Goal: Navigation & Orientation: Find specific page/section

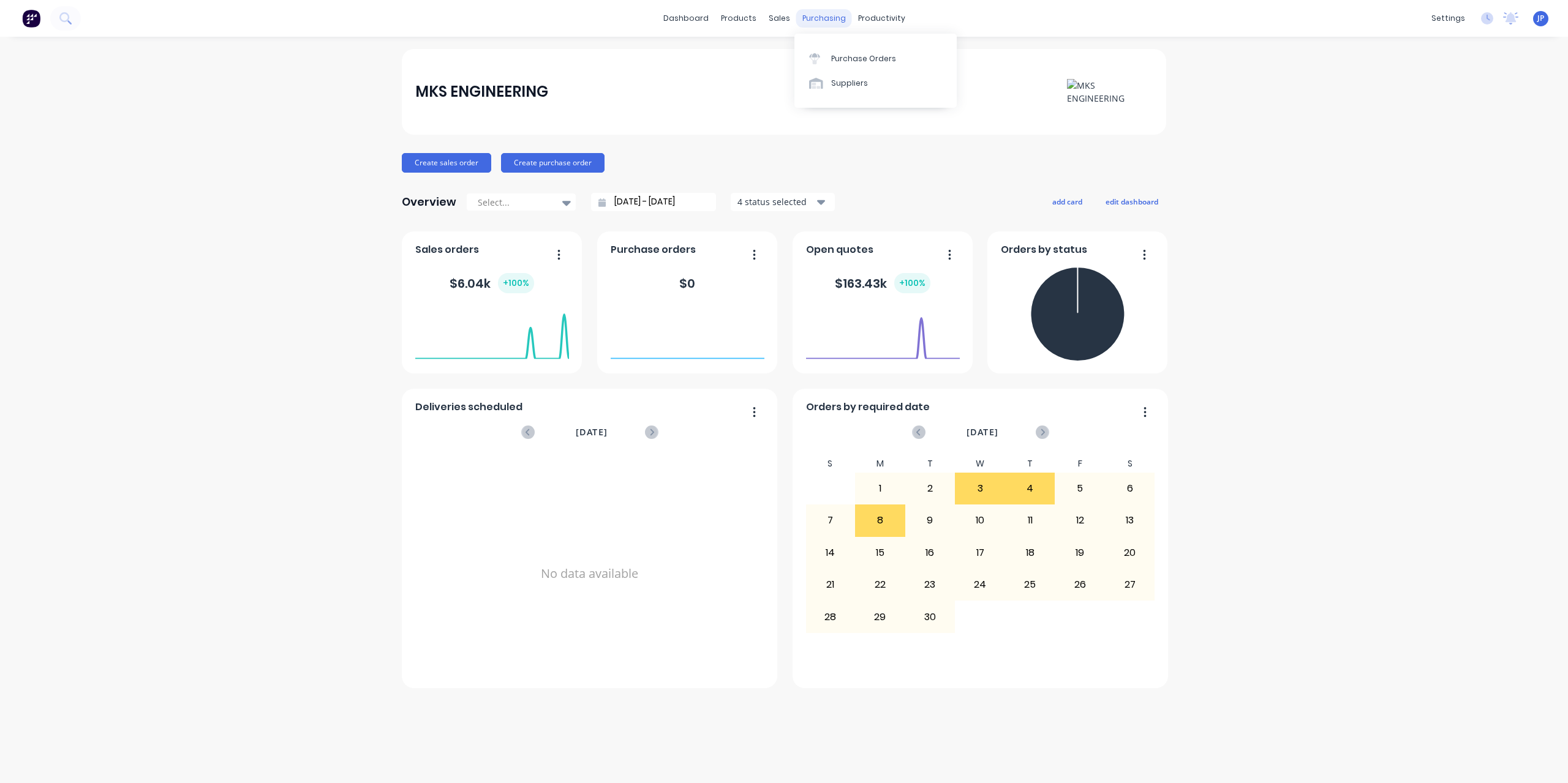
click at [828, 22] on div "purchasing" at bounding box center [824, 18] width 56 height 18
click at [770, 18] on div "sales" at bounding box center [779, 18] width 34 height 18
click at [1441, 21] on div "settings" at bounding box center [1448, 18] width 46 height 18
click at [1375, 76] on link "Team" at bounding box center [1390, 83] width 163 height 25
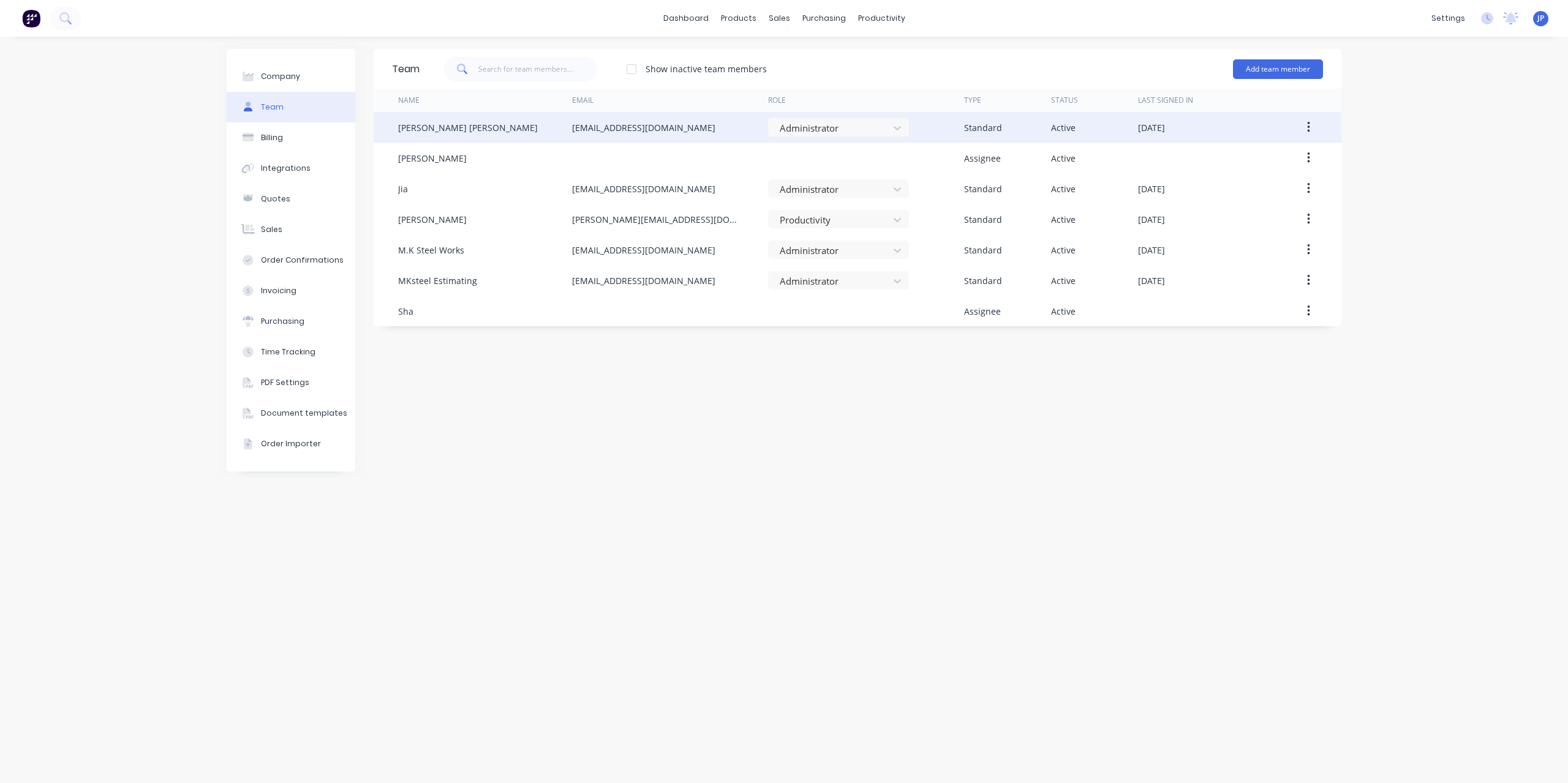
click at [1310, 126] on button "button" at bounding box center [1308, 127] width 29 height 22
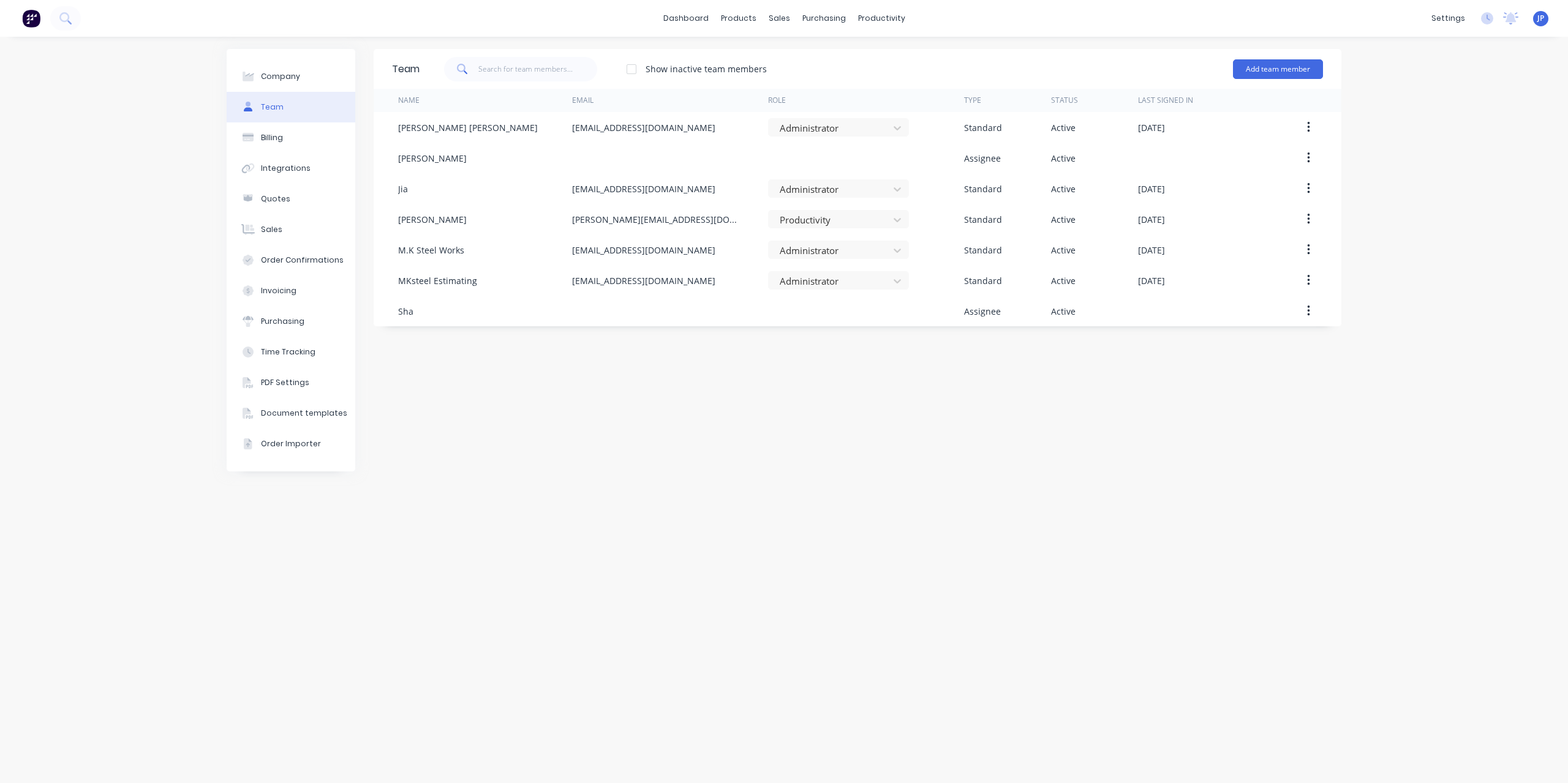
click at [959, 508] on div "Team Show inactive team members Add team member Name Email Role Type Status Las…" at bounding box center [857, 410] width 968 height 722
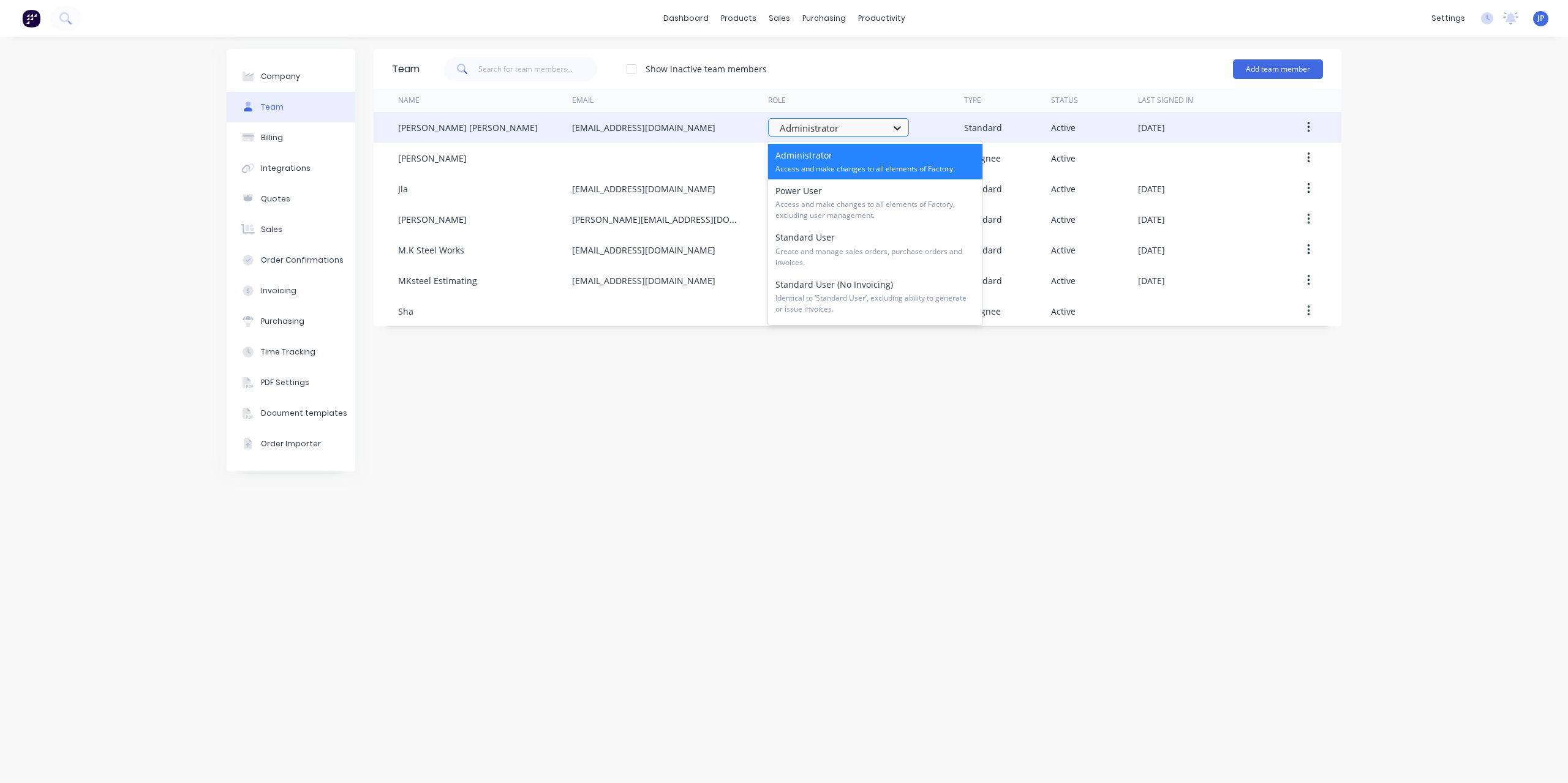
click at [902, 129] on icon at bounding box center [897, 128] width 12 height 12
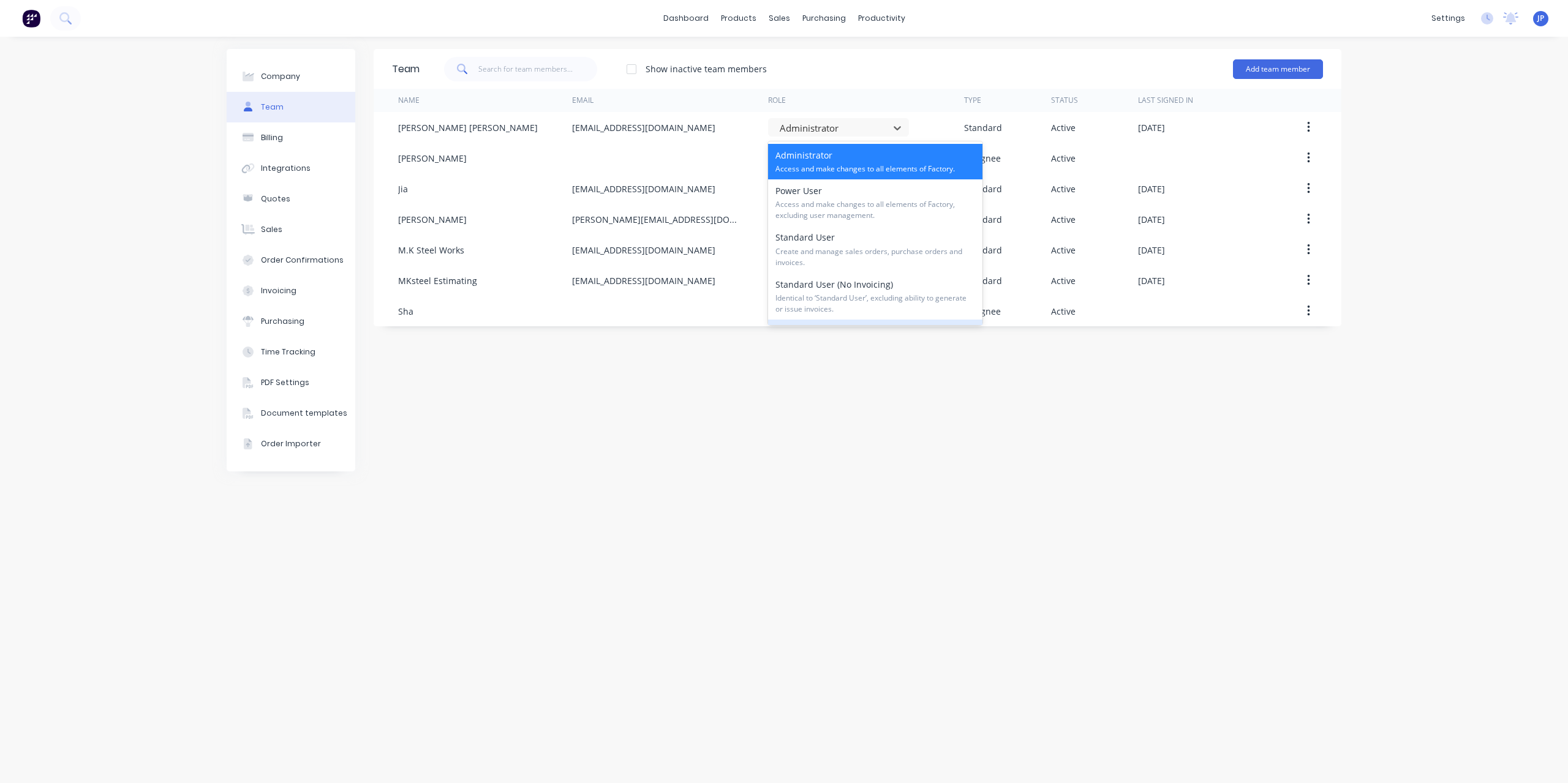
click at [1061, 426] on div "Team Show inactive team members Add team member Name Email Role Type Status Las…" at bounding box center [857, 410] width 968 height 722
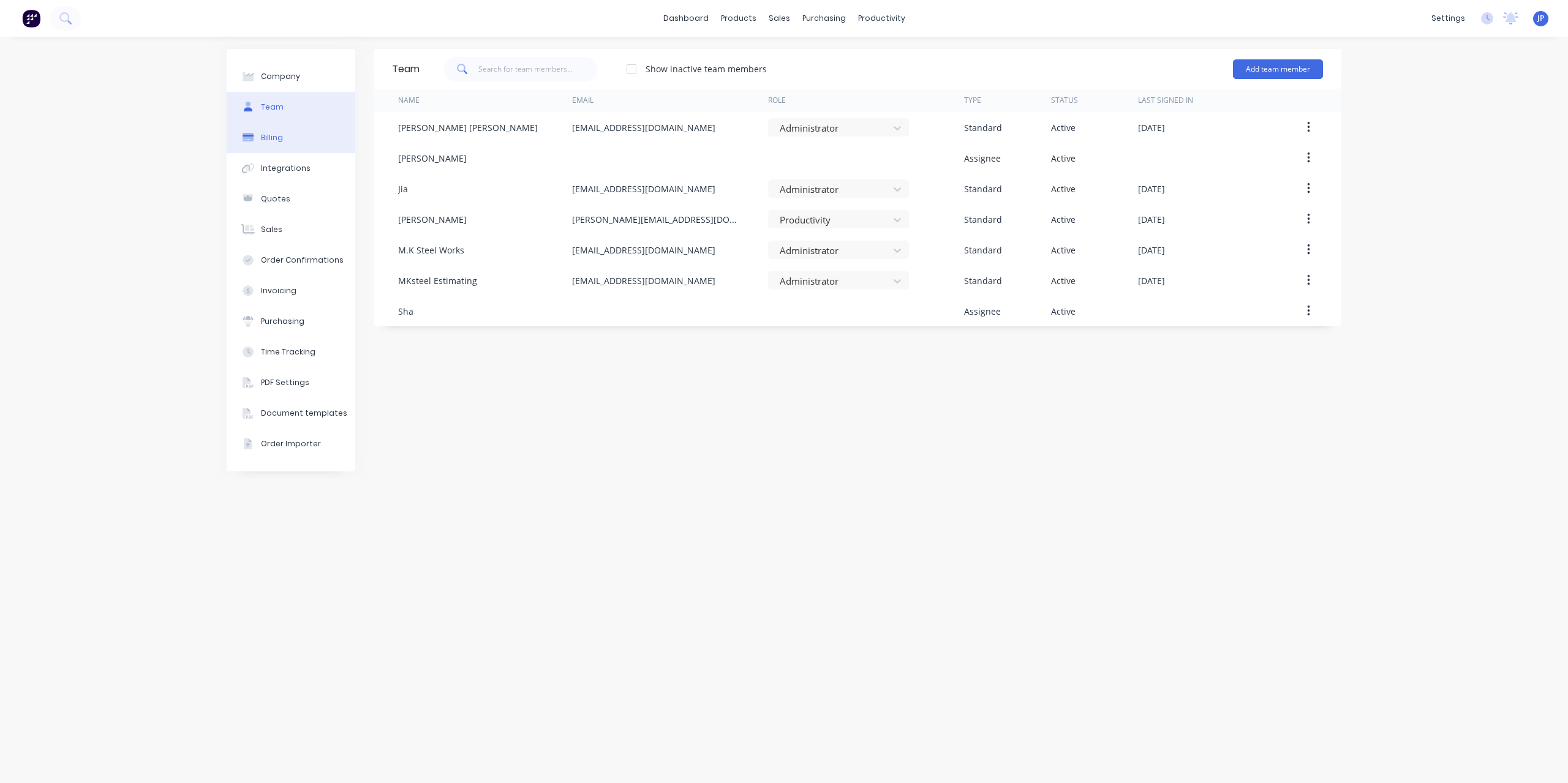
click at [297, 149] on button "Billing" at bounding box center [291, 138] width 129 height 31
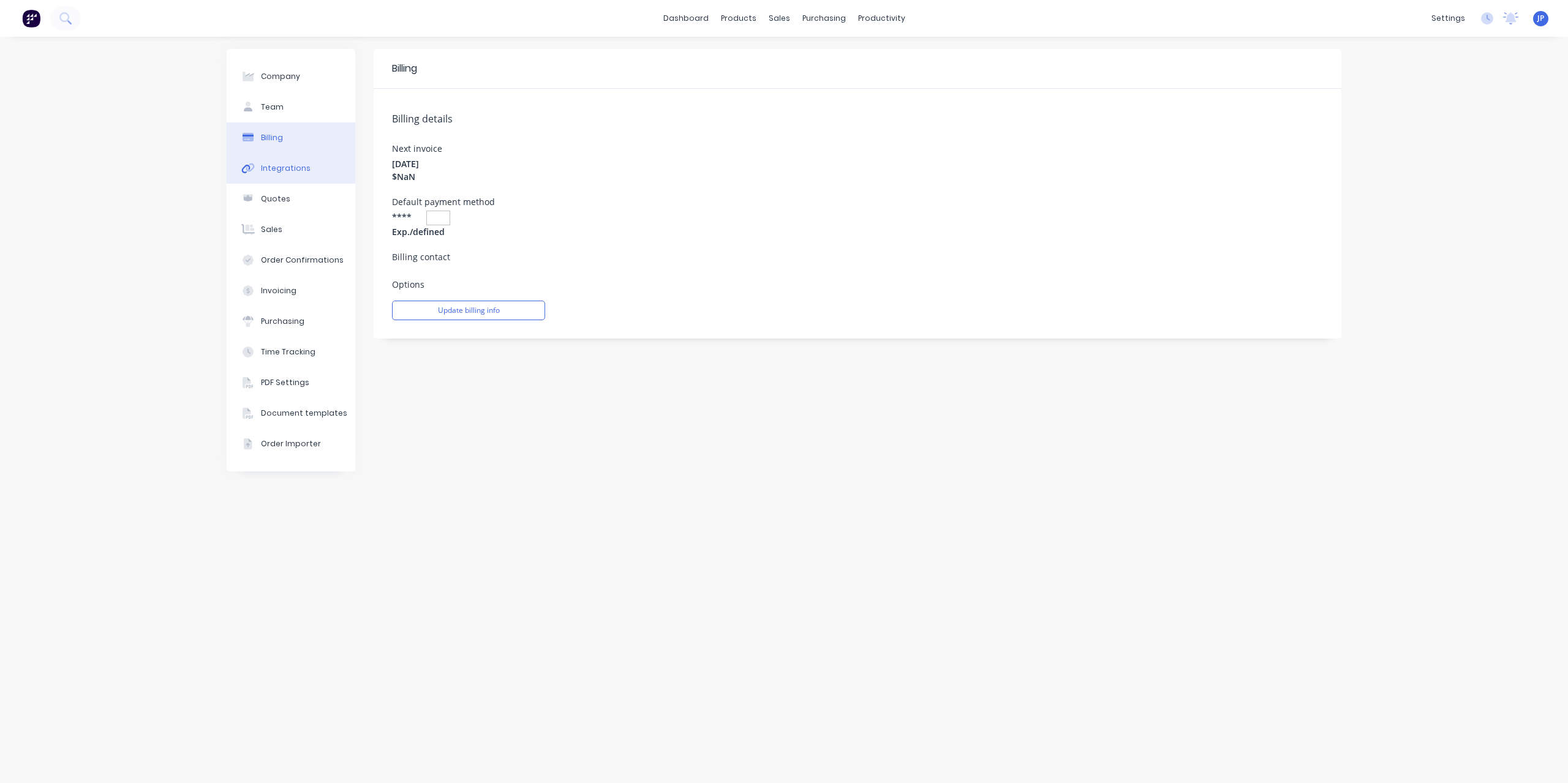
click at [297, 178] on button "Integrations" at bounding box center [291, 168] width 129 height 31
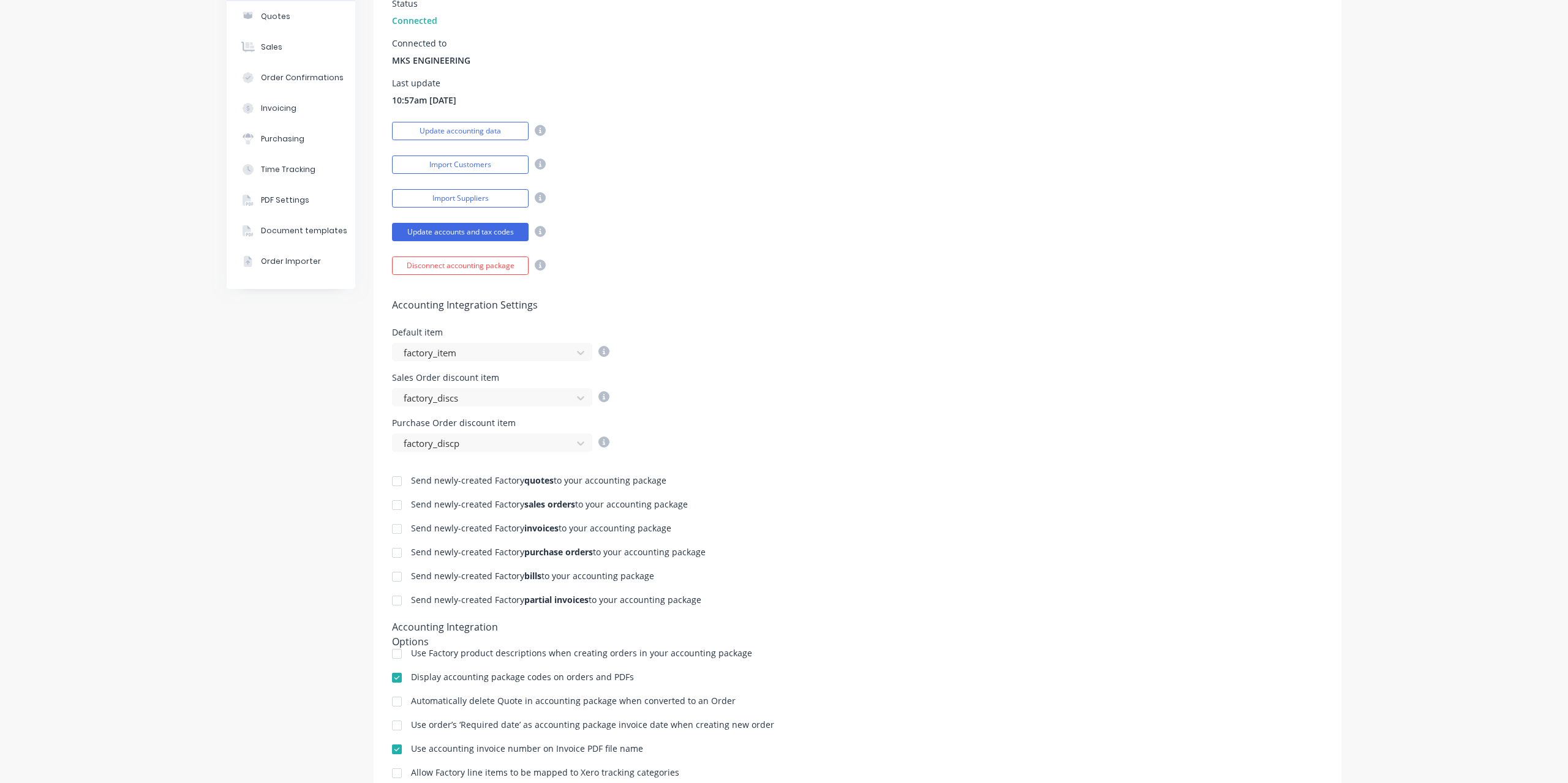
scroll to position [184, 0]
click at [536, 126] on icon at bounding box center [540, 129] width 11 height 11
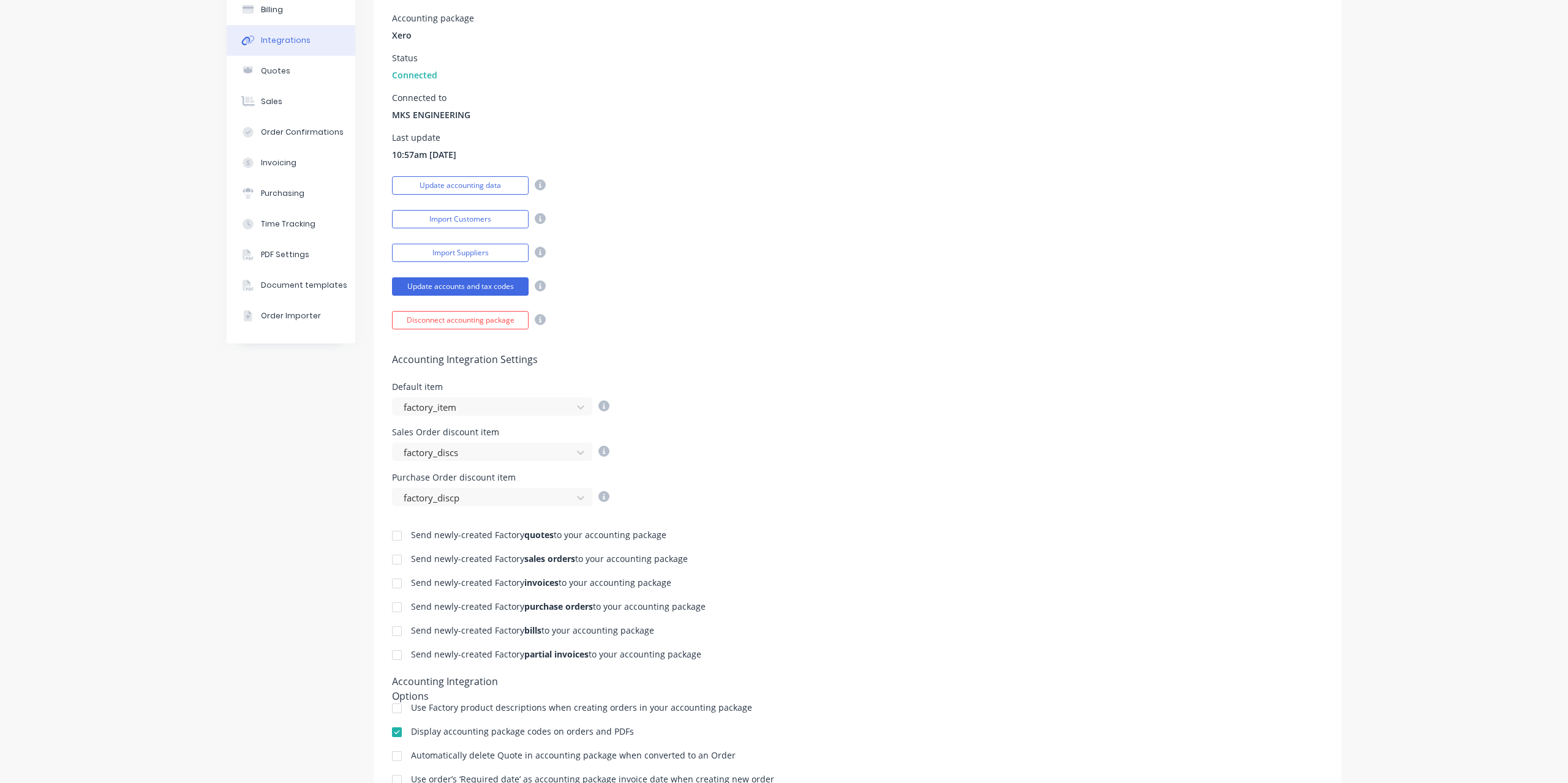
scroll to position [69, 0]
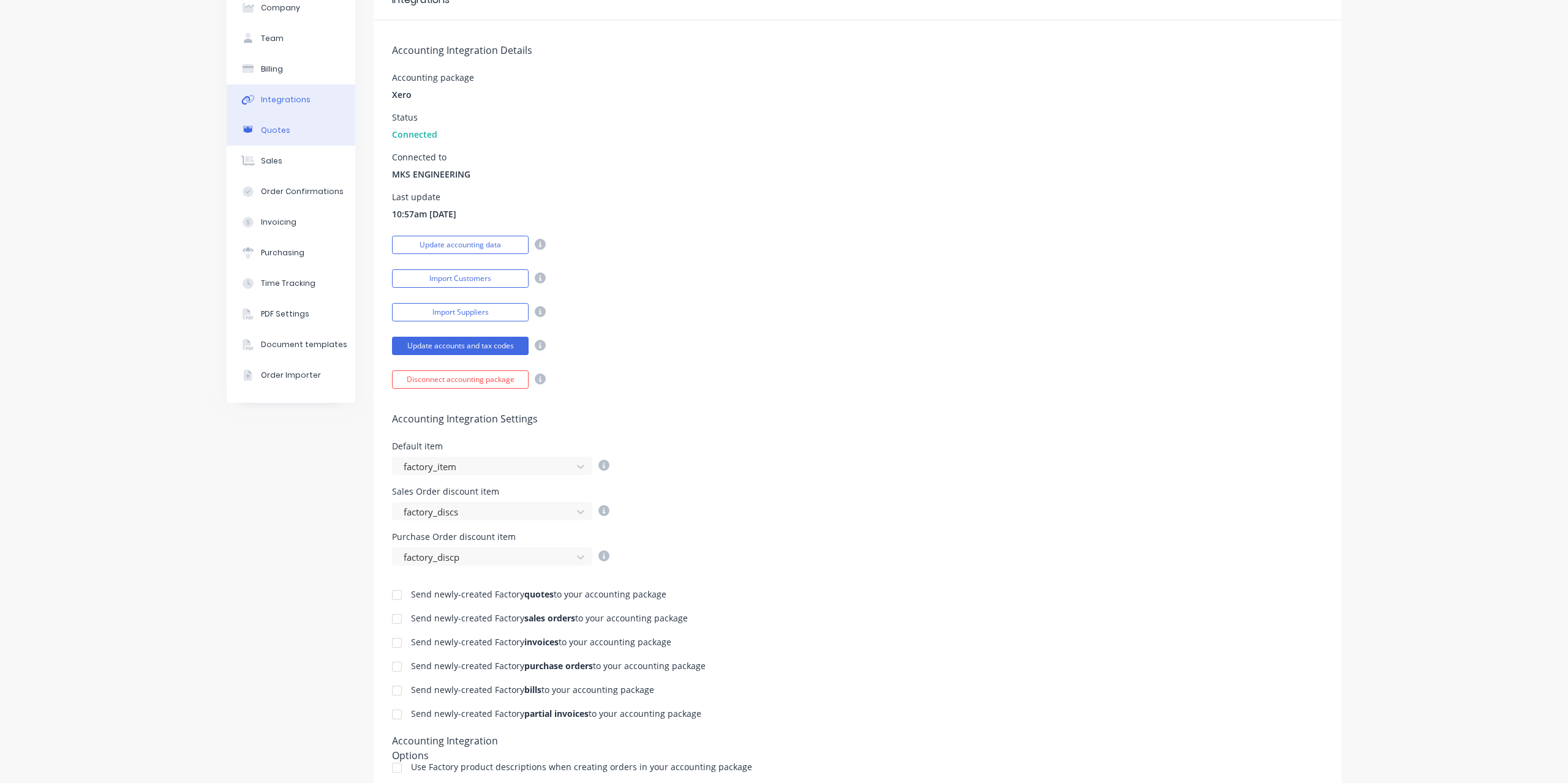
click at [282, 132] on div "Quotes" at bounding box center [275, 130] width 29 height 11
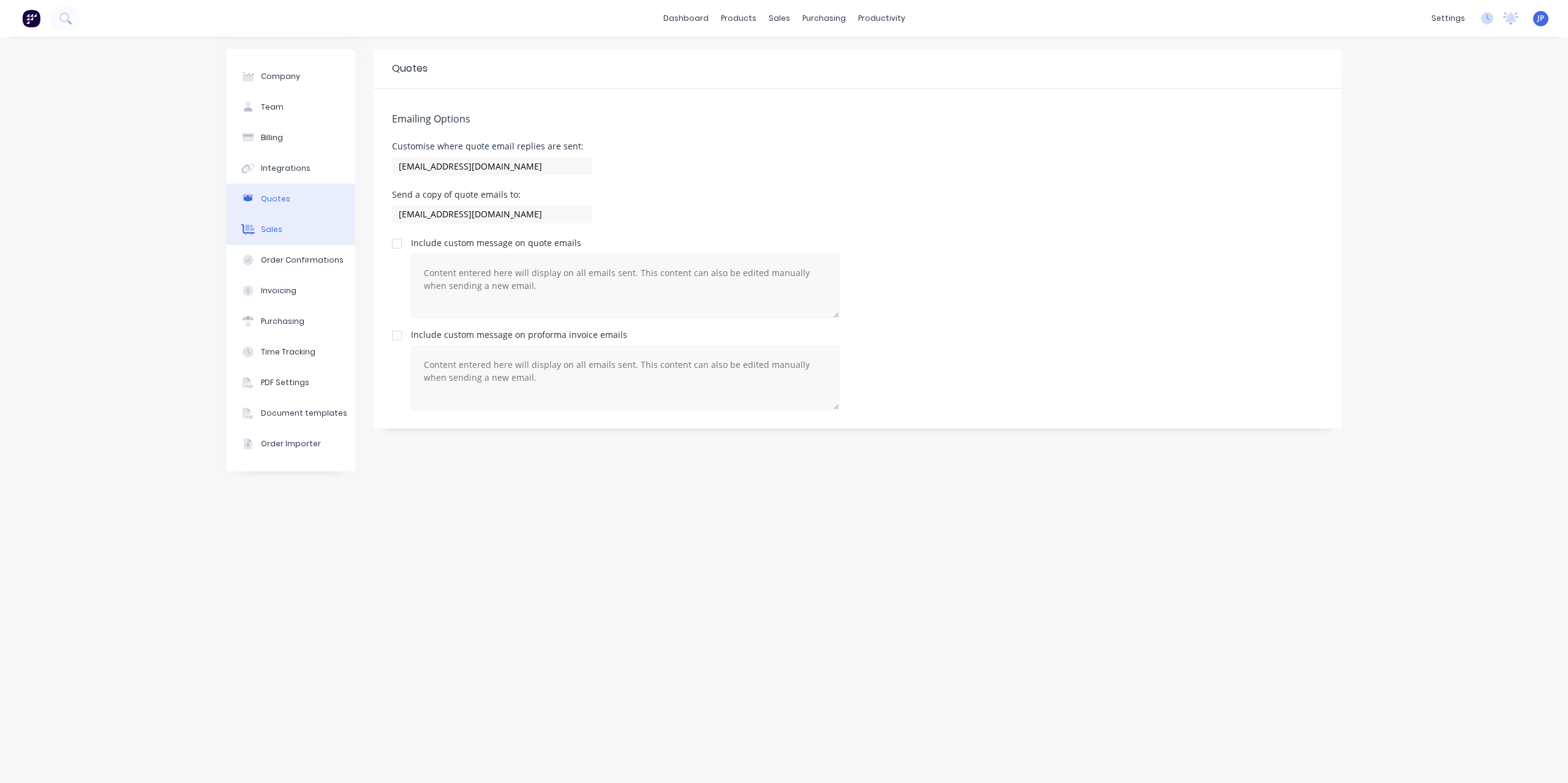
click at [282, 238] on button "Sales" at bounding box center [291, 230] width 129 height 31
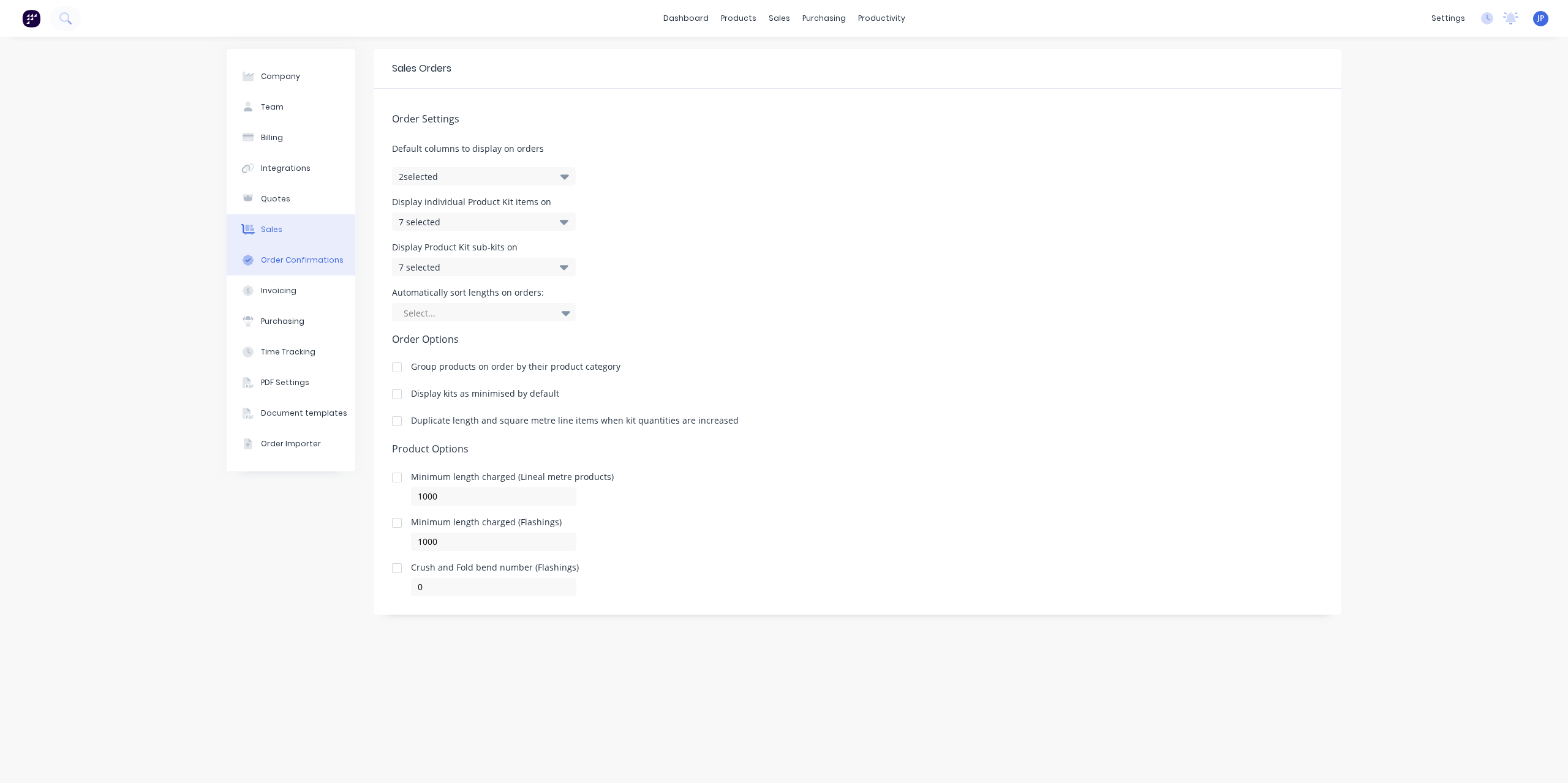
click at [294, 267] on button "Order Confirmations" at bounding box center [291, 260] width 129 height 31
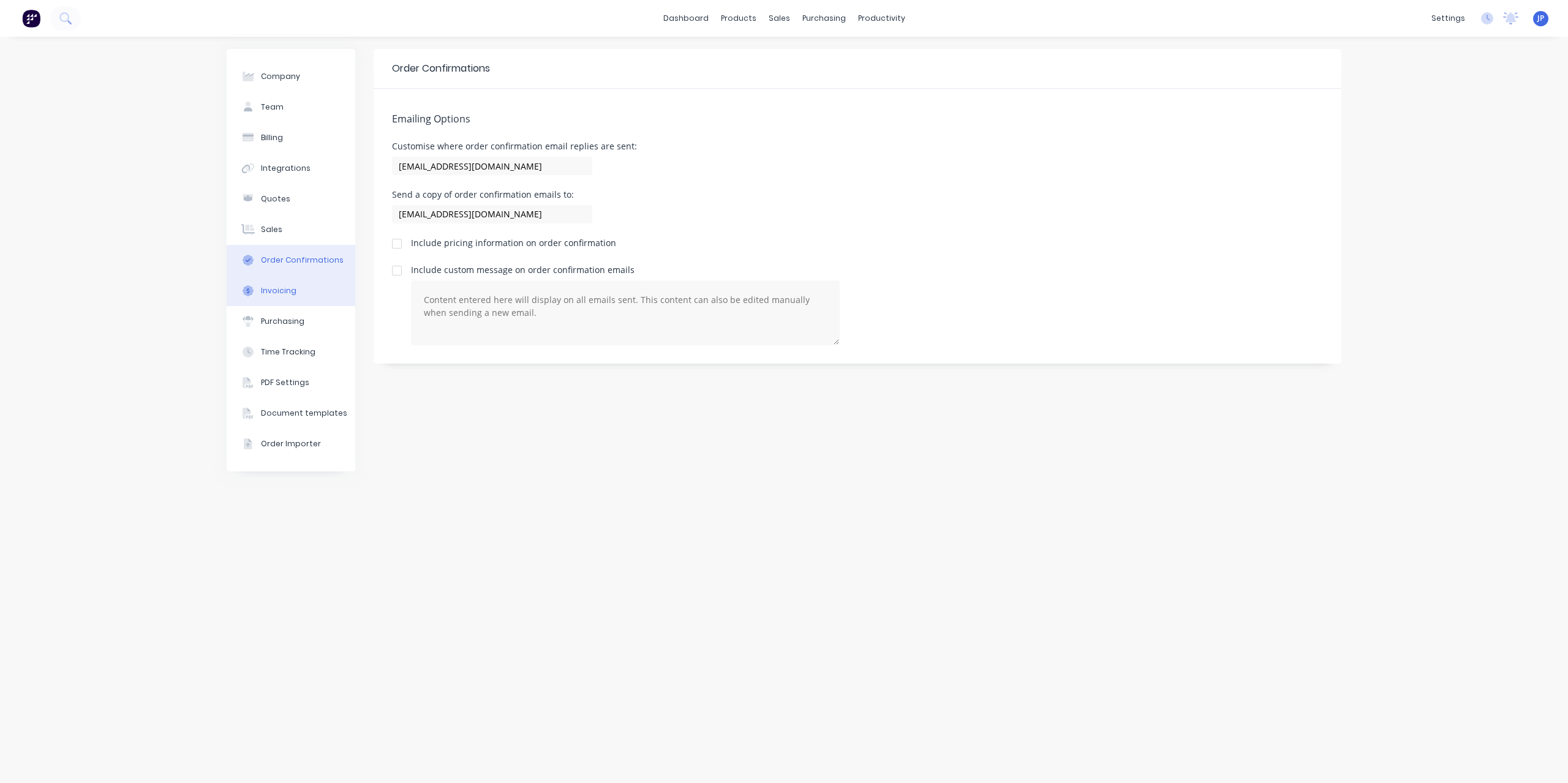
click at [280, 297] on button "Invoicing" at bounding box center [291, 291] width 129 height 31
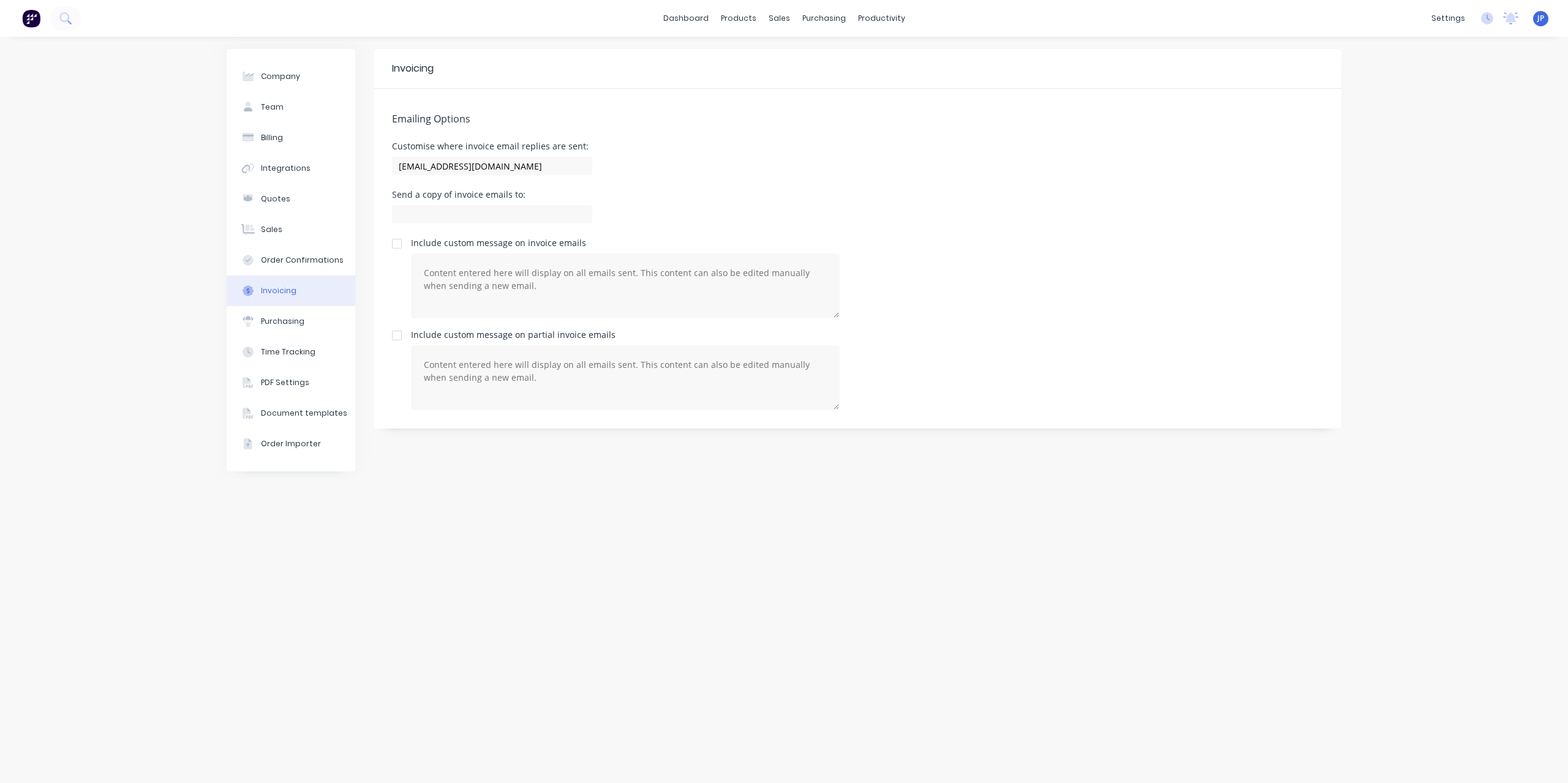
click at [862, 593] on div "Invoicing Emailing Options Customise where invoice email replies are sent: [EMA…" at bounding box center [857, 410] width 968 height 722
click at [683, 23] on link "dashboard" at bounding box center [686, 18] width 57 height 18
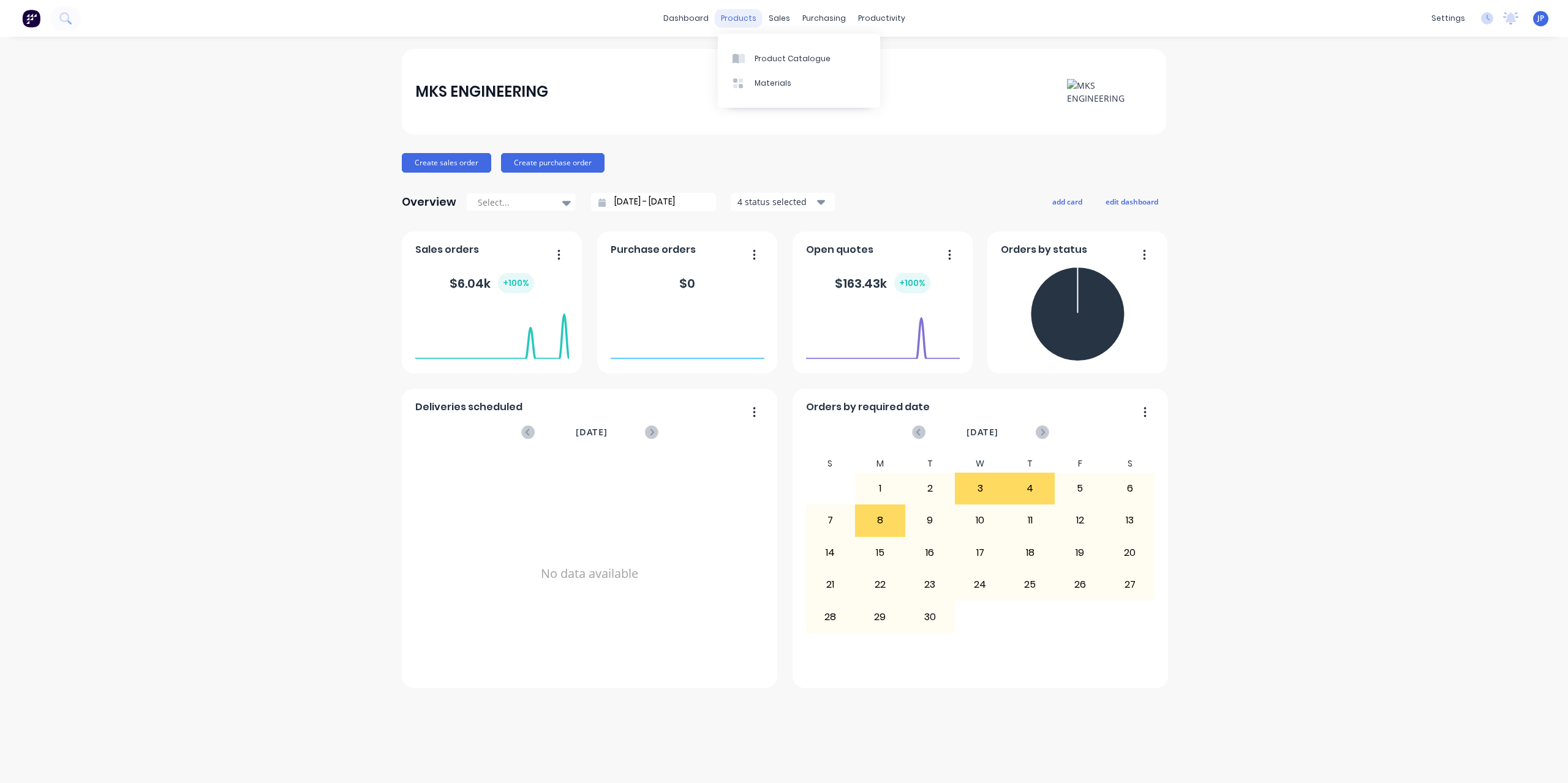
click at [740, 23] on div "products" at bounding box center [738, 18] width 47 height 18
click at [766, 63] on div "Product Catalogue" at bounding box center [792, 59] width 76 height 11
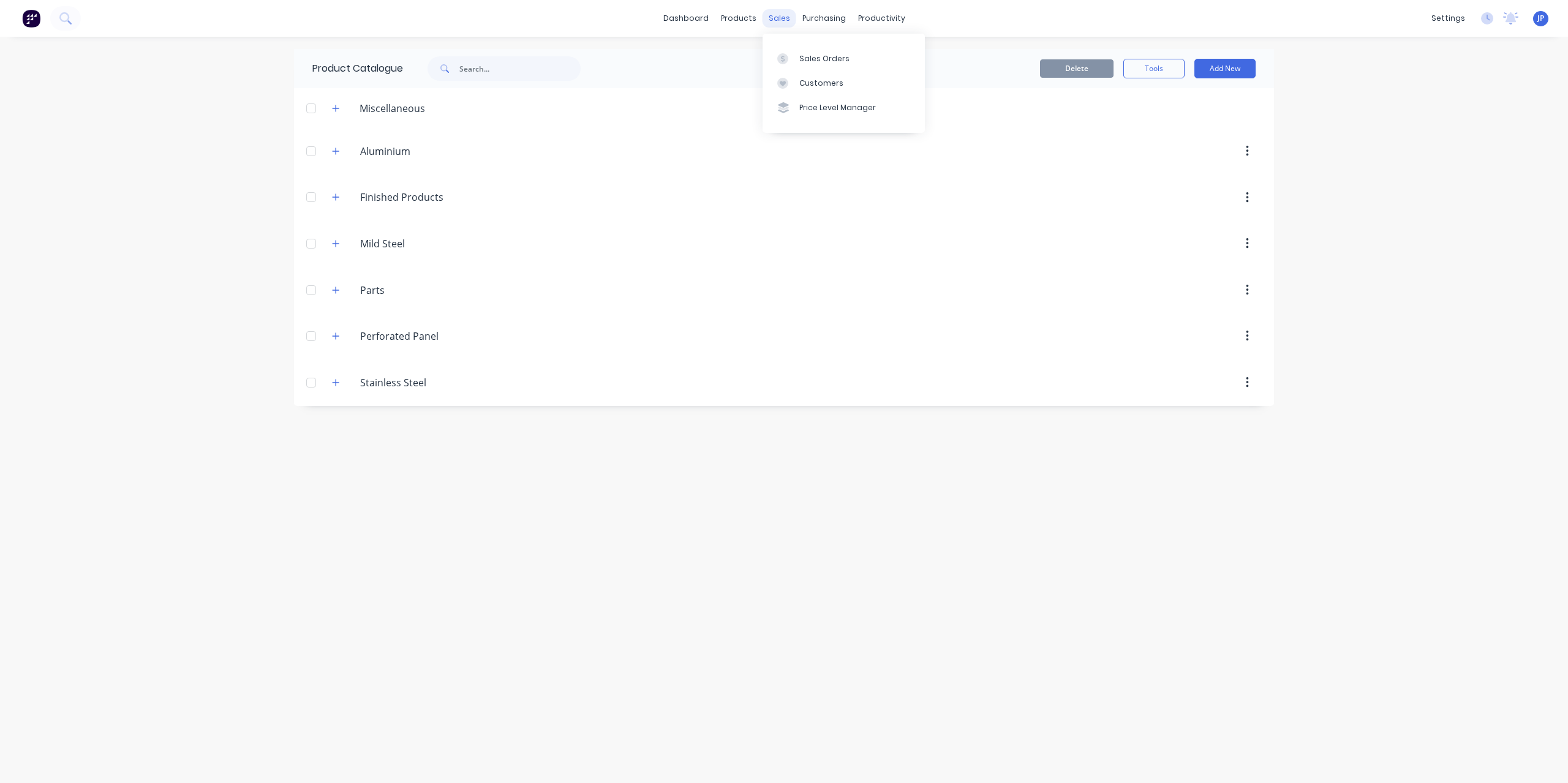
click at [777, 15] on div "sales" at bounding box center [779, 18] width 34 height 18
click at [840, 60] on div "Sales Orders" at bounding box center [824, 59] width 50 height 11
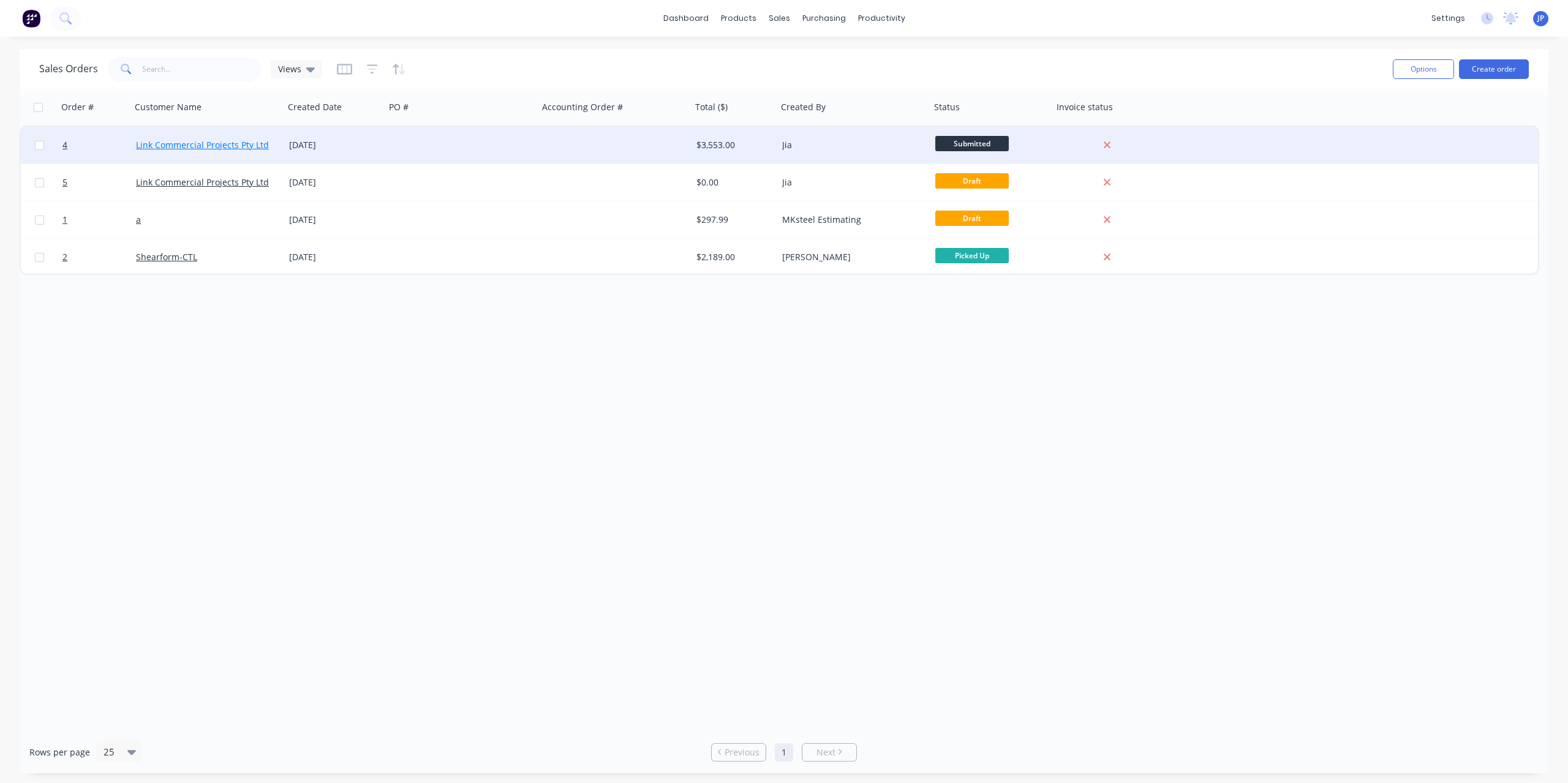
click at [223, 146] on link "Link Commercial Projects Pty Ltd" at bounding box center [203, 145] width 133 height 11
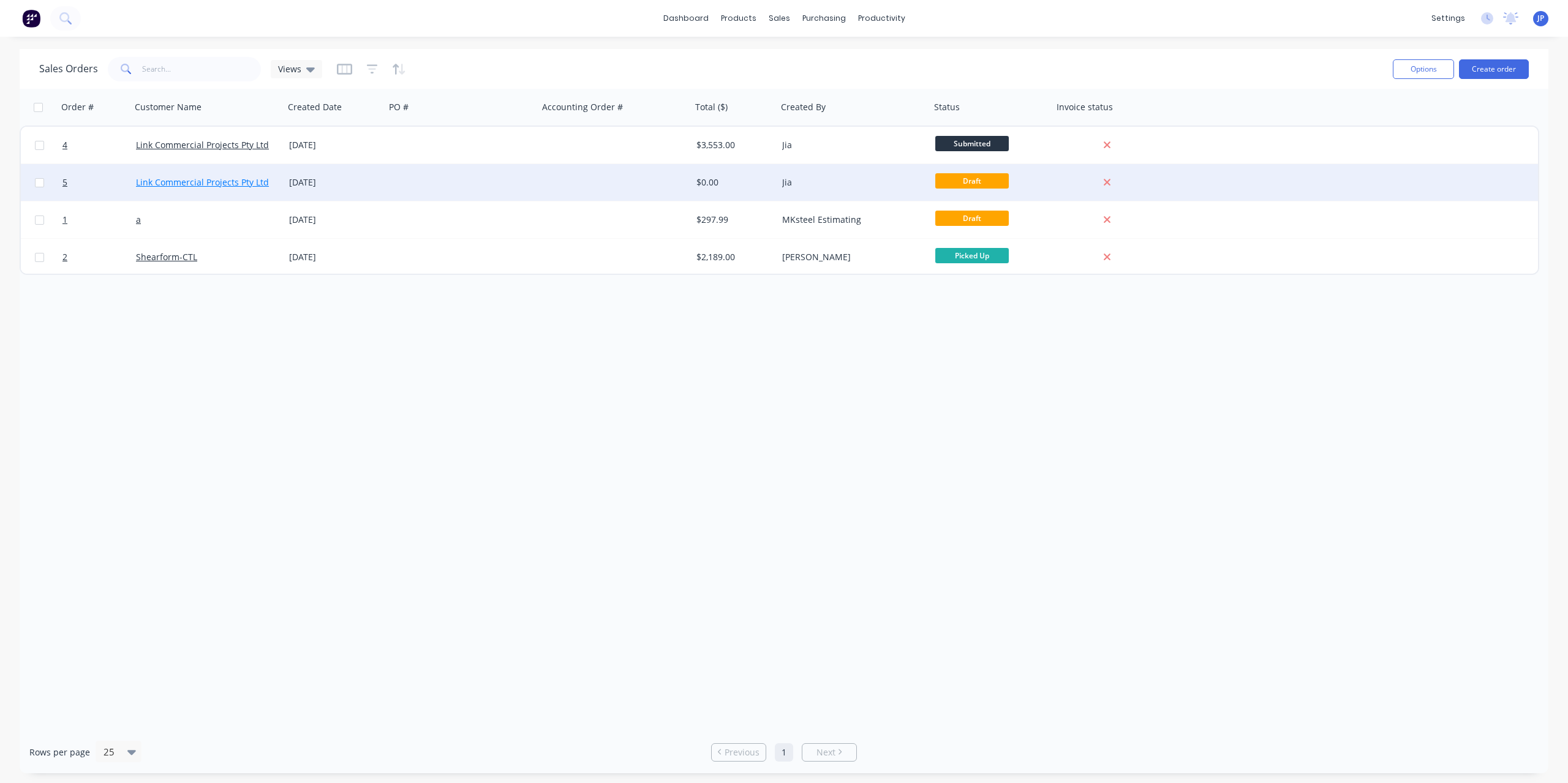
click at [227, 184] on link "Link Commercial Projects Pty Ltd" at bounding box center [203, 181] width 133 height 11
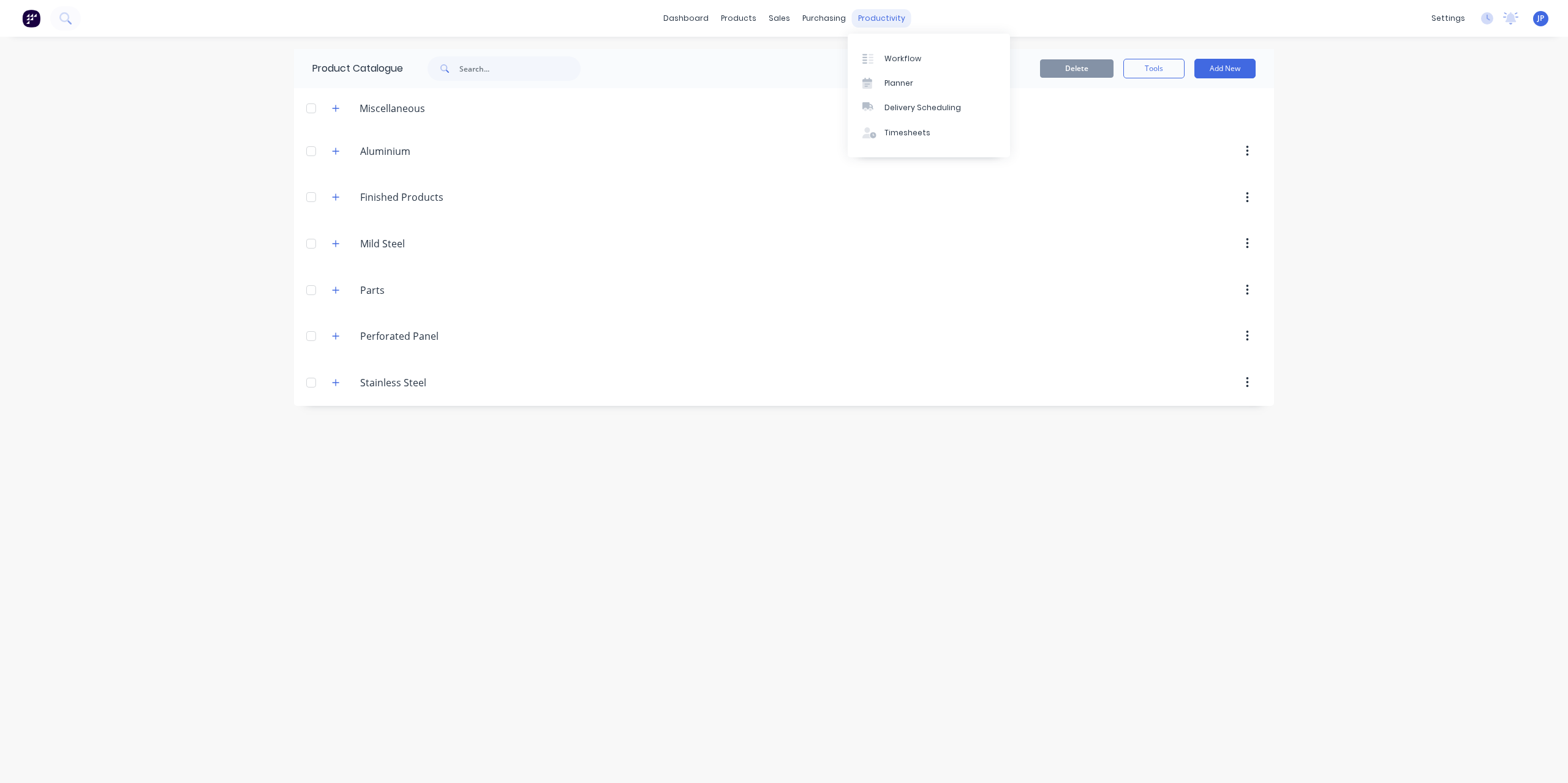
click at [868, 13] on div "productivity" at bounding box center [881, 18] width 59 height 18
click at [889, 59] on div "Workflow" at bounding box center [902, 59] width 37 height 11
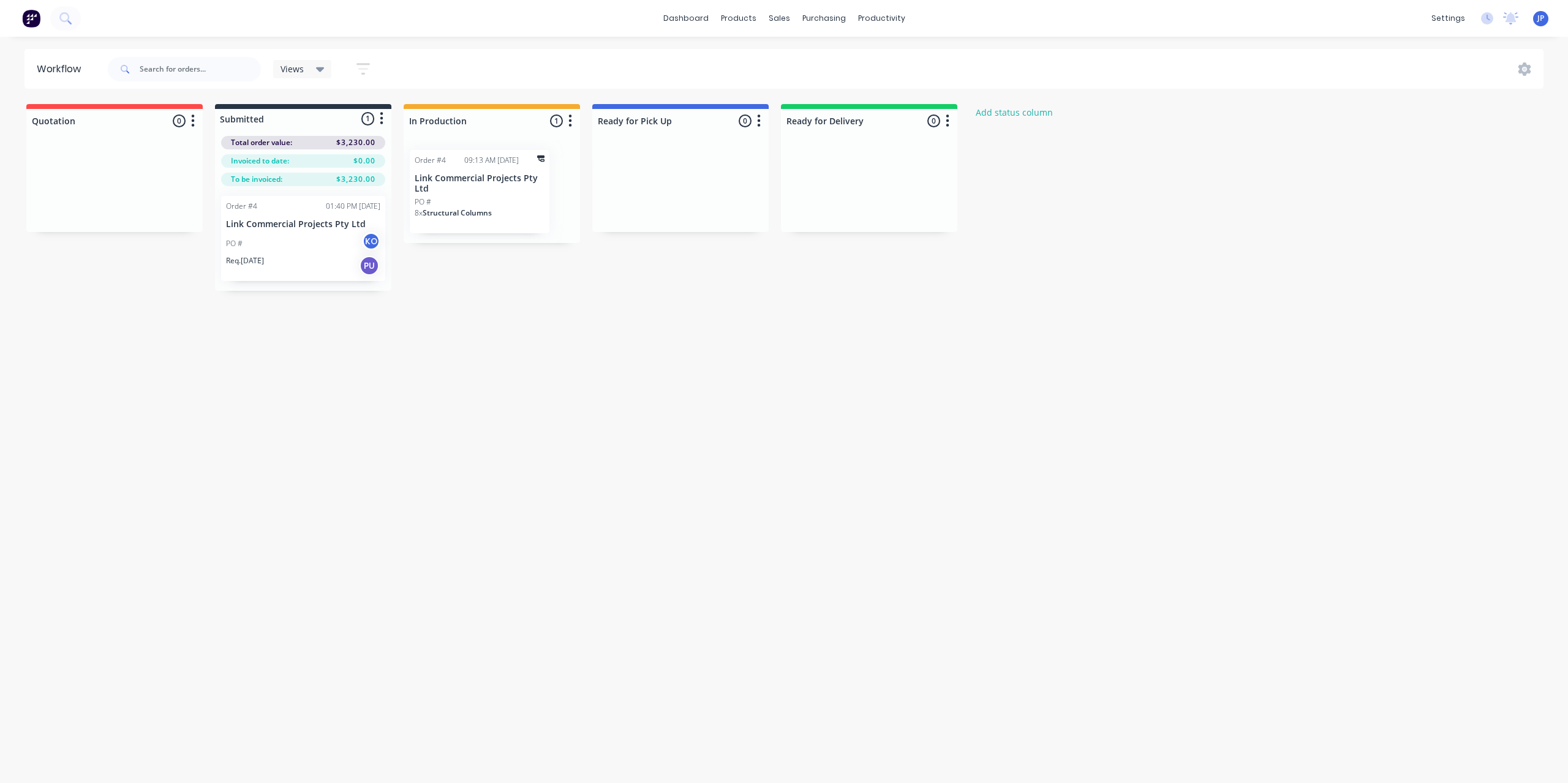
click at [850, 206] on div at bounding box center [869, 186] width 176 height 92
drag, startPoint x: 278, startPoint y: 254, endPoint x: 274, endPoint y: 258, distance: 5.7
click at [274, 258] on div "Order #4 01:40 PM [DATE] Link Commercial Projects Pty Ltd PO # KO Req. [DATE] PU" at bounding box center [303, 238] width 176 height 105
